Goal: Find specific page/section: Find specific page/section

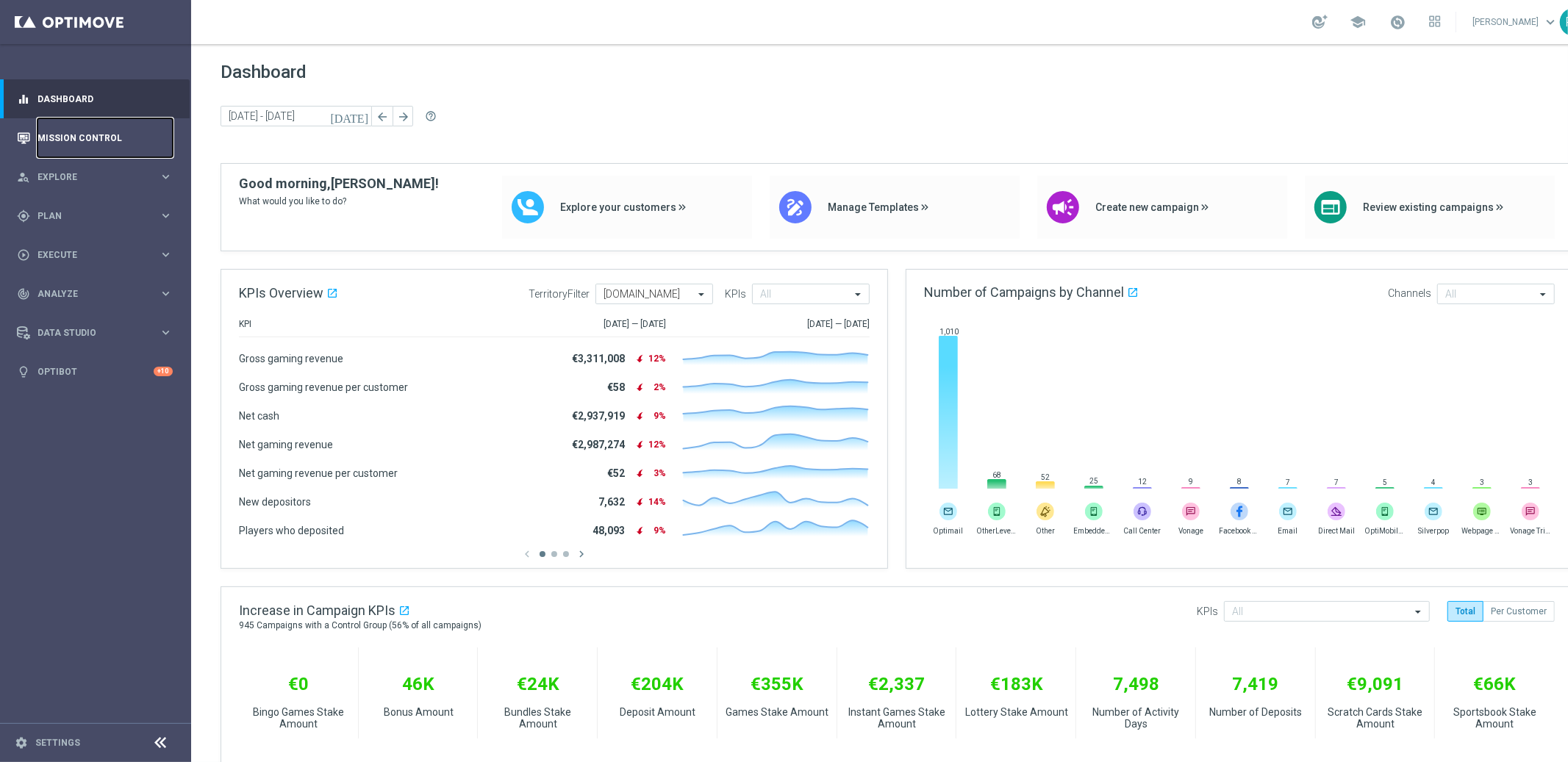
click at [120, 129] on link "Mission Control" at bounding box center [105, 138] width 135 height 39
